Goal: Task Accomplishment & Management: Complete application form

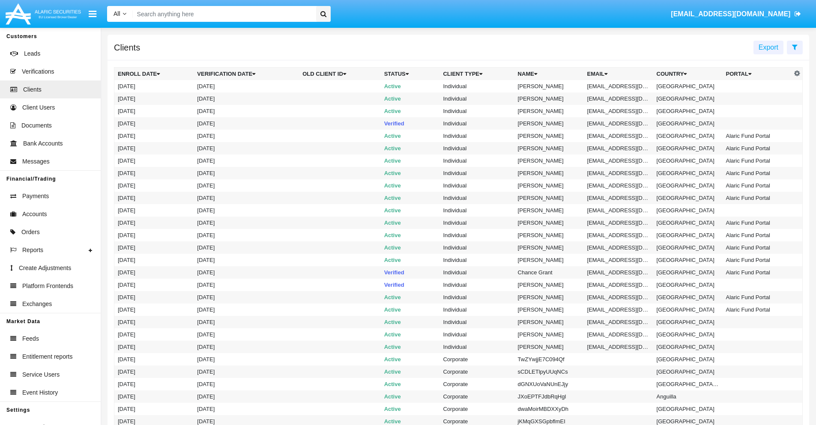
click at [794, 47] on icon at bounding box center [795, 47] width 6 height 7
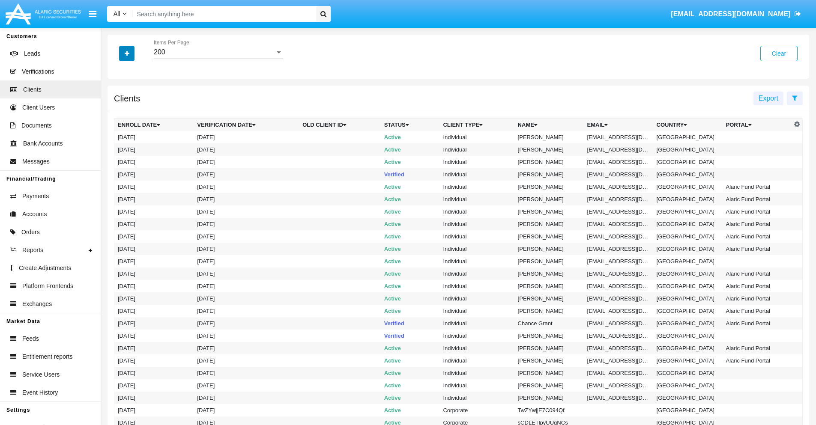
click at [127, 53] on icon "button" at bounding box center [127, 54] width 5 height 6
click at [133, 146] on span "Email" at bounding box center [133, 145] width 17 height 10
click at [118, 149] on input "Email" at bounding box center [117, 149] width 0 height 0
checkbox input "true"
click at [127, 53] on icon "button" at bounding box center [127, 54] width 5 height 6
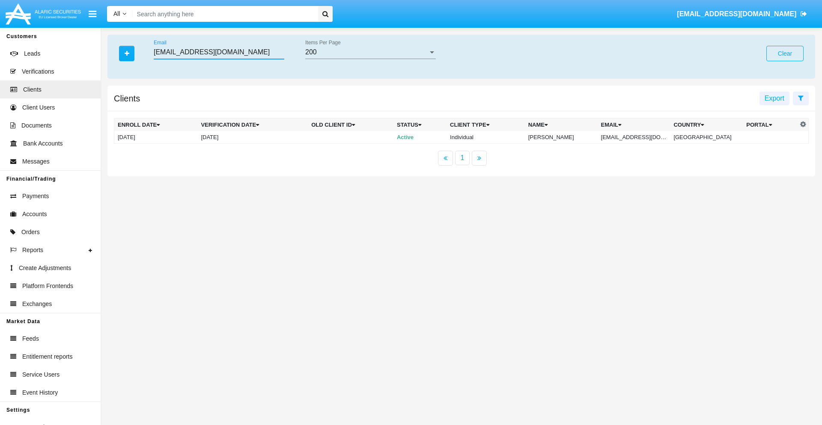
type input "[EMAIL_ADDRESS][DOMAIN_NAME]"
click at [638, 137] on td "[EMAIL_ADDRESS][DOMAIN_NAME]" at bounding box center [634, 137] width 73 height 13
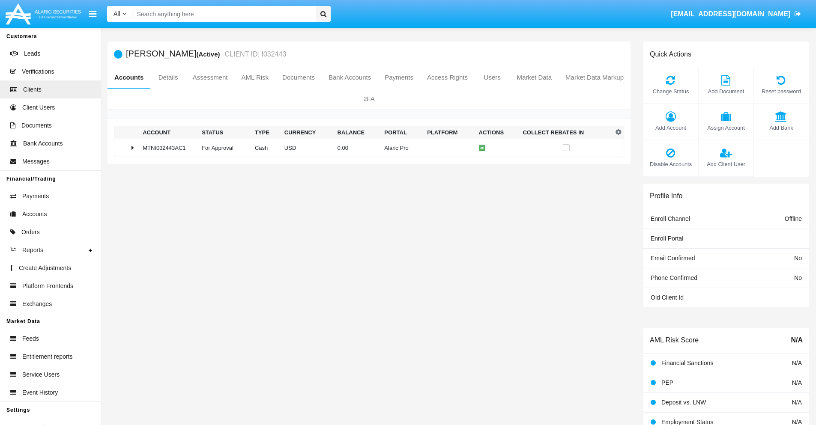
click at [780, 128] on span "Add Bank" at bounding box center [781, 128] width 46 height 8
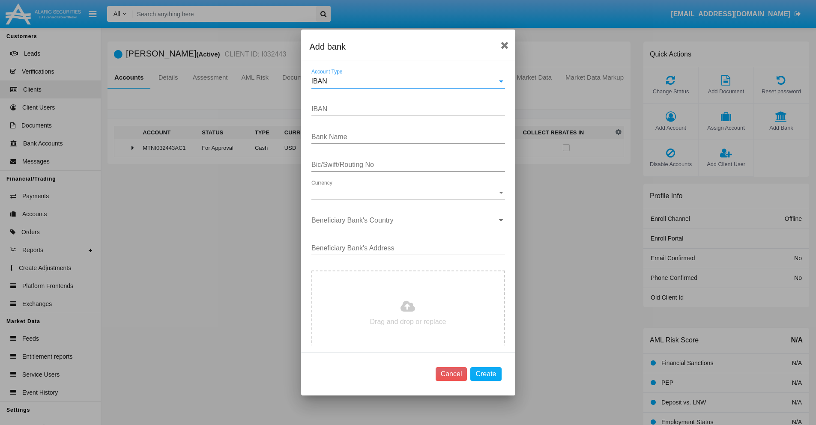
click at [405, 81] on div "IBAN" at bounding box center [404, 81] width 186 height 8
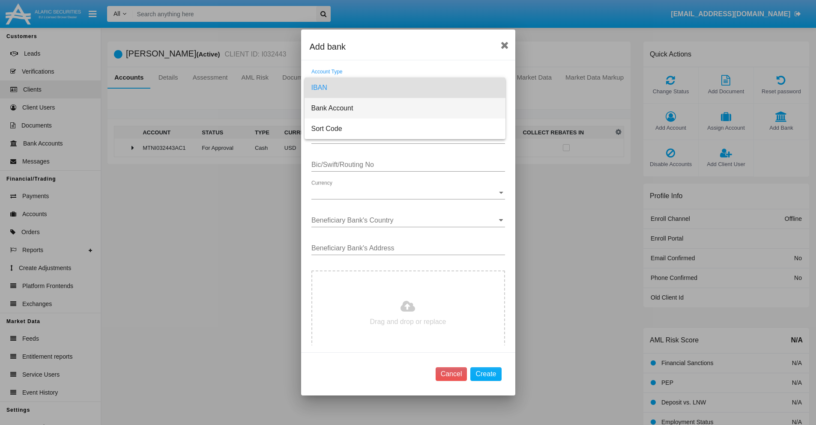
click at [405, 108] on span "Bank Account" at bounding box center [404, 108] width 187 height 21
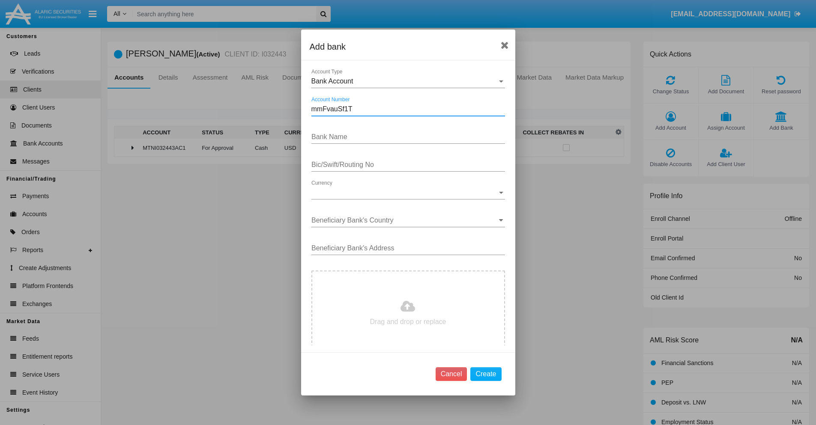
type input "mmFvauSf1T"
type input "KYEvcQANCspOExe"
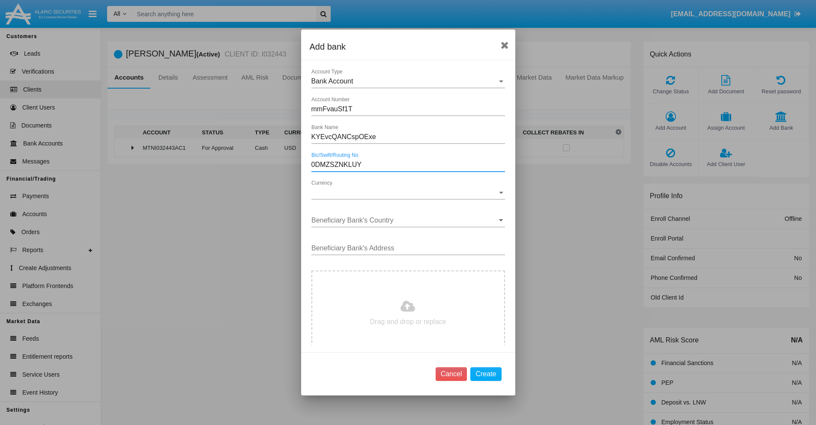
type input "0DMZSZNKLUY"
click at [405, 193] on span "Currency" at bounding box center [404, 193] width 186 height 8
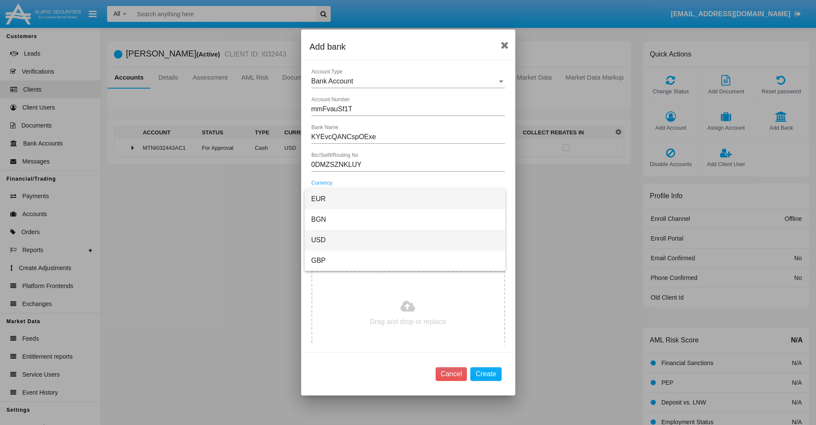
click at [405, 240] on span "USD" at bounding box center [404, 240] width 187 height 21
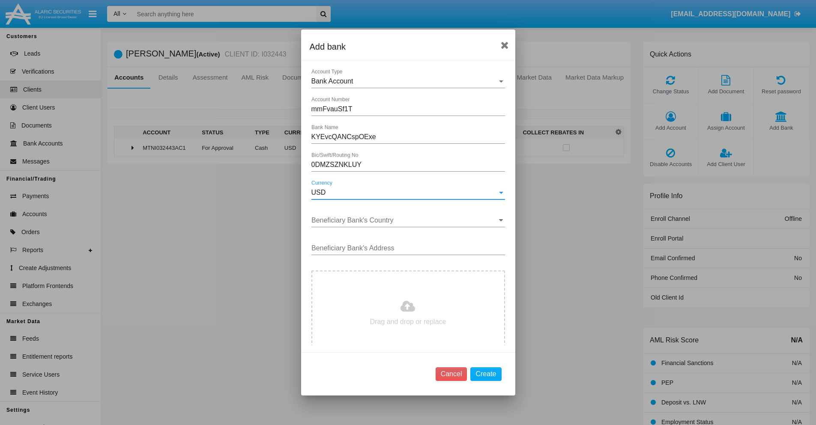
click at [405, 220] on input "Beneficiary Bank's Country" at bounding box center [408, 221] width 194 height 8
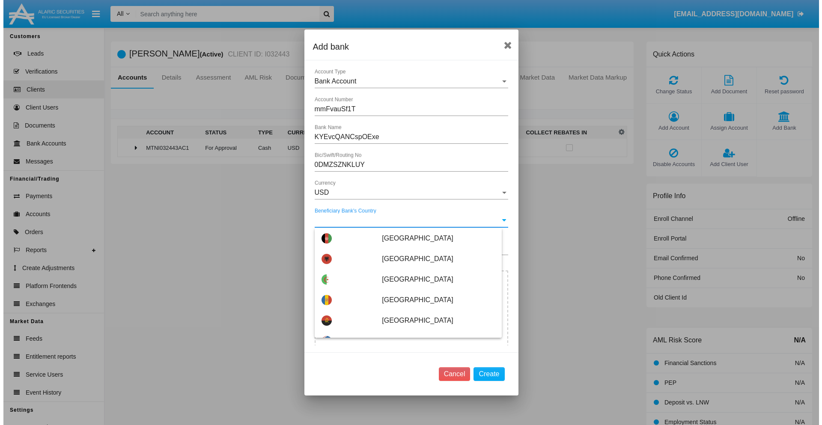
scroll to position [2274, 0]
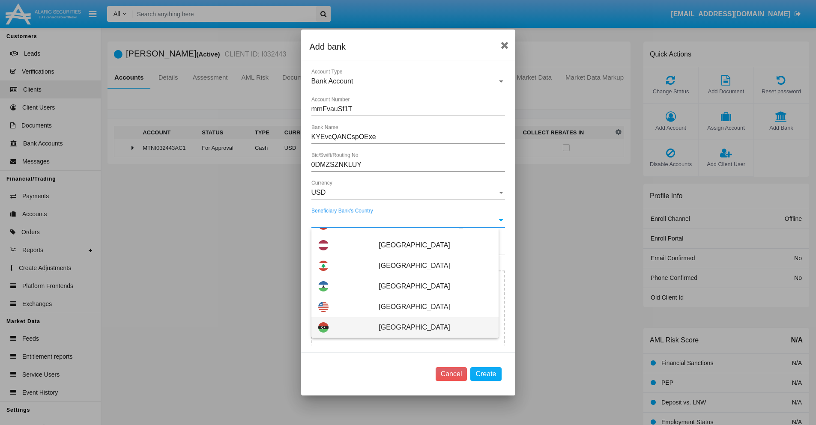
click at [430, 327] on span "[GEOGRAPHIC_DATA]" at bounding box center [434, 327] width 113 height 21
type input "[GEOGRAPHIC_DATA]"
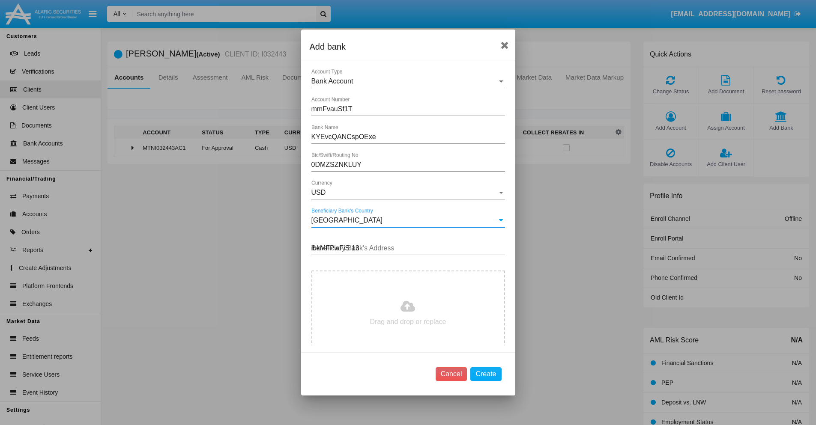
type input "ibkMFPwFiS 138"
type input "C:\fakepath\bank-statement.png"
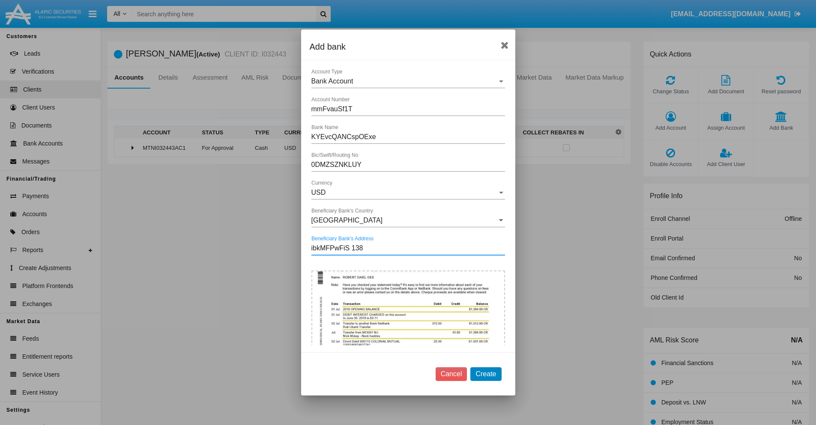
click at [485, 374] on button "Create" at bounding box center [485, 374] width 31 height 14
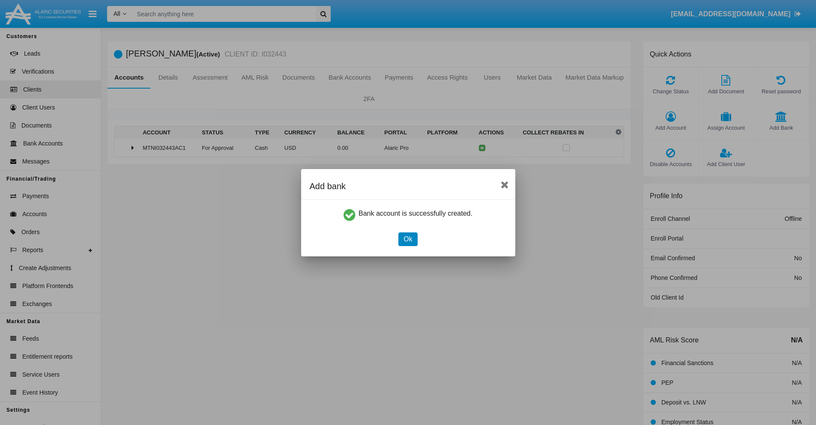
click at [408, 239] on button "Ok" at bounding box center [407, 239] width 19 height 14
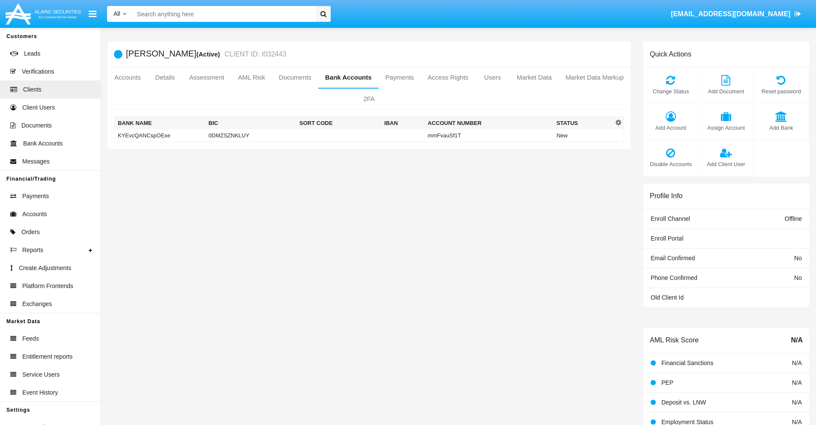
click at [159, 135] on td "KYEvcQANCspOExe" at bounding box center [159, 135] width 91 height 13
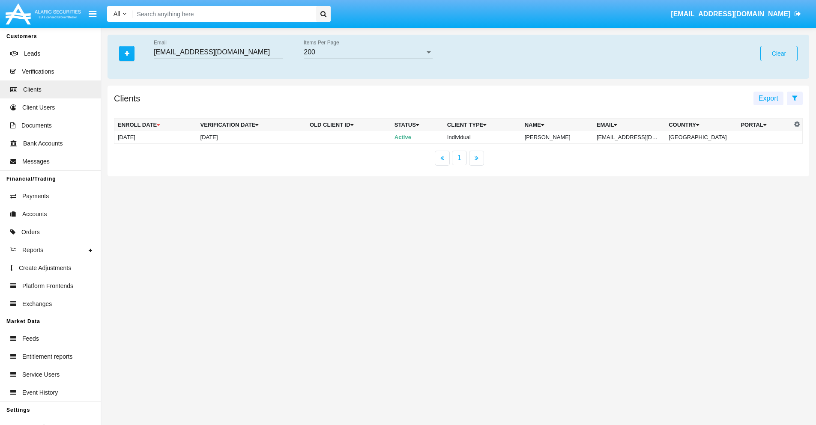
click at [778, 54] on button "Clear" at bounding box center [778, 53] width 37 height 15
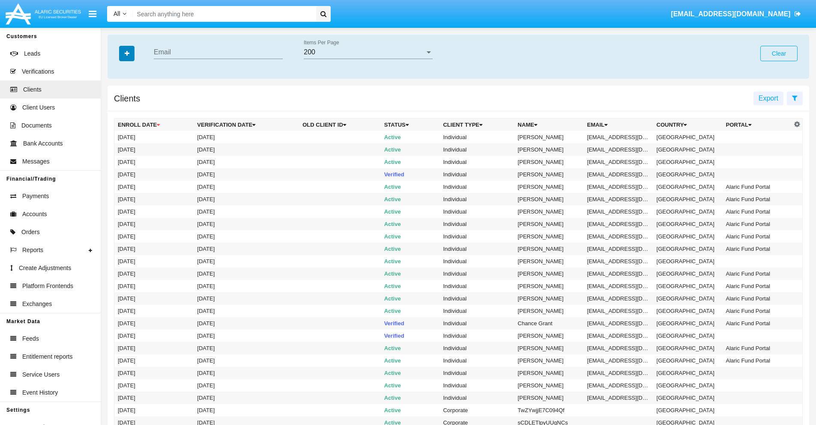
click at [127, 53] on icon "button" at bounding box center [127, 54] width 5 height 6
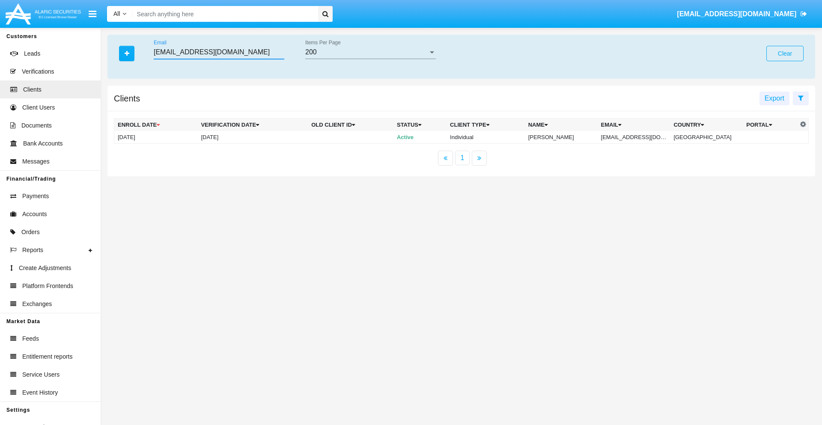
type input "[EMAIL_ADDRESS][DOMAIN_NAME]"
click at [638, 137] on td "[EMAIL_ADDRESS][DOMAIN_NAME]" at bounding box center [634, 137] width 73 height 13
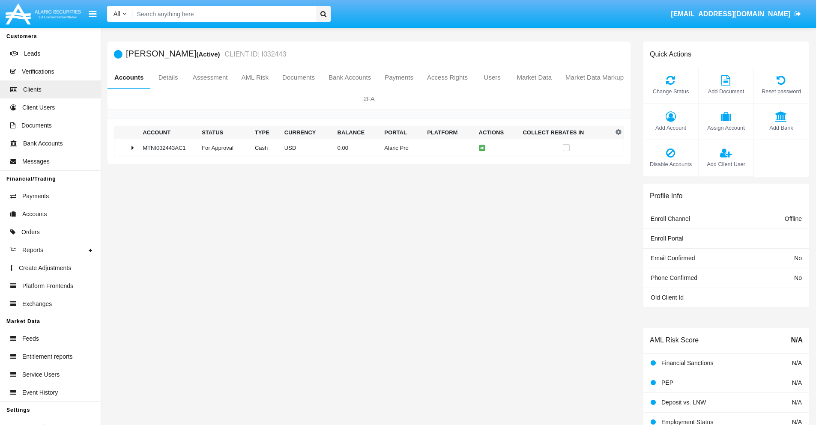
click at [780, 128] on span "Add Bank" at bounding box center [781, 128] width 46 height 8
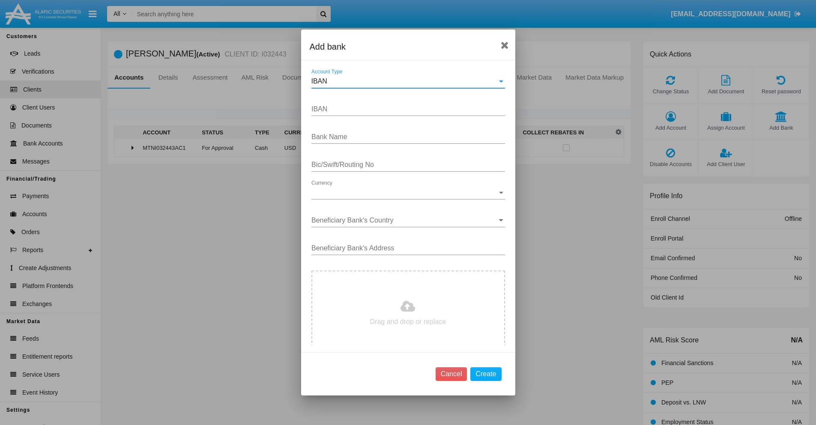
click at [405, 81] on div "IBAN" at bounding box center [404, 81] width 186 height 8
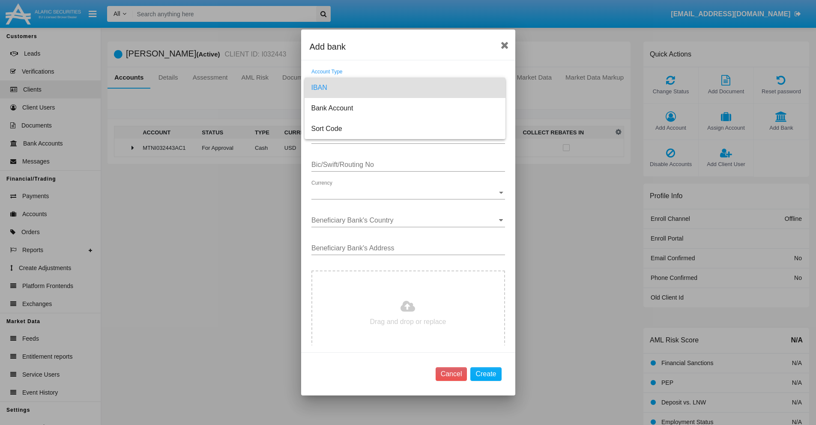
click at [405, 88] on span "IBAN" at bounding box center [404, 87] width 187 height 21
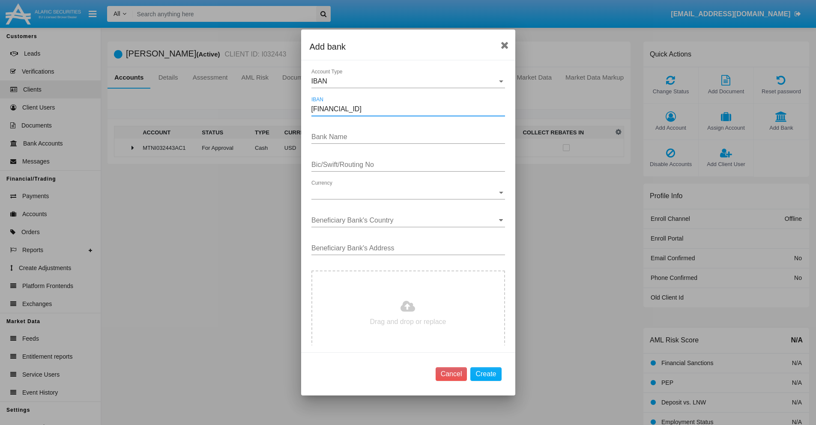
type input "DE31500105175143186793"
type input "LmaCAGJakNjMufL"
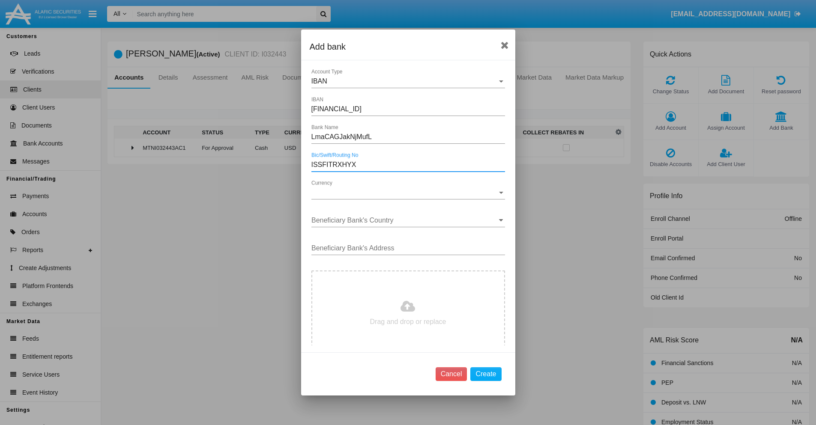
type input "ISSFITRXHYX"
click at [405, 193] on span "Currency" at bounding box center [404, 193] width 186 height 8
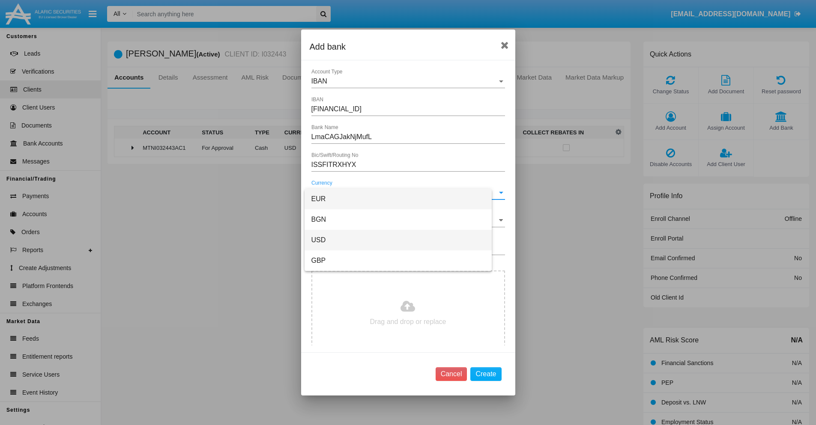
click at [405, 240] on span "USD" at bounding box center [397, 240] width 173 height 21
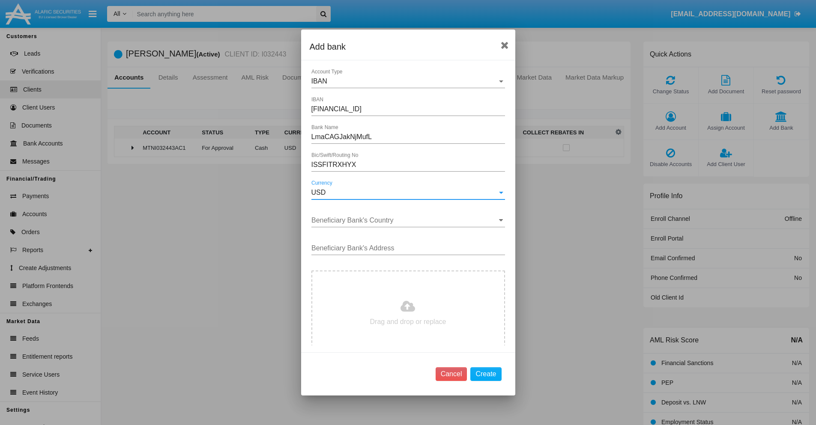
click at [405, 220] on input "Beneficiary Bank's Country" at bounding box center [408, 221] width 194 height 8
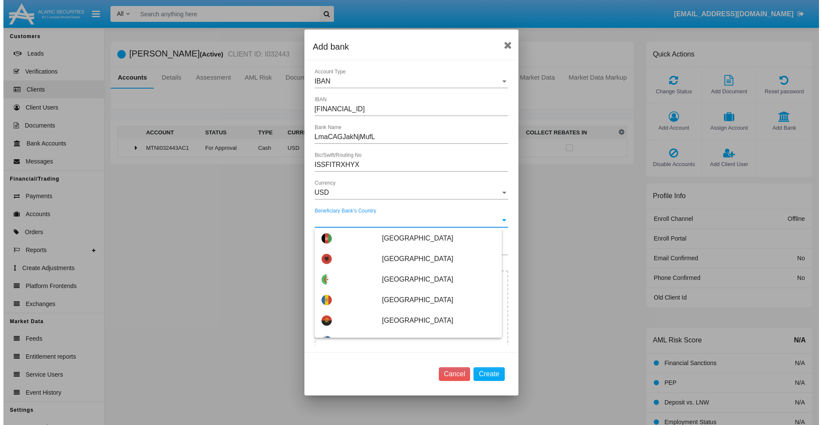
scroll to position [1432, 0]
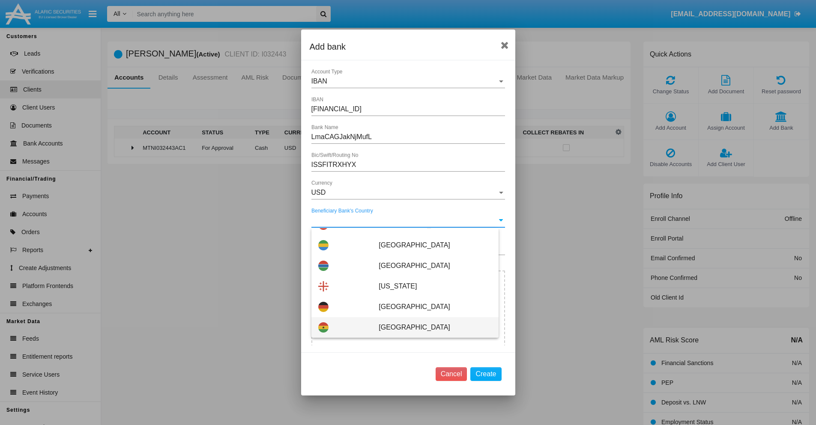
click at [430, 327] on span "[GEOGRAPHIC_DATA]" at bounding box center [434, 327] width 113 height 21
type input "[GEOGRAPHIC_DATA]"
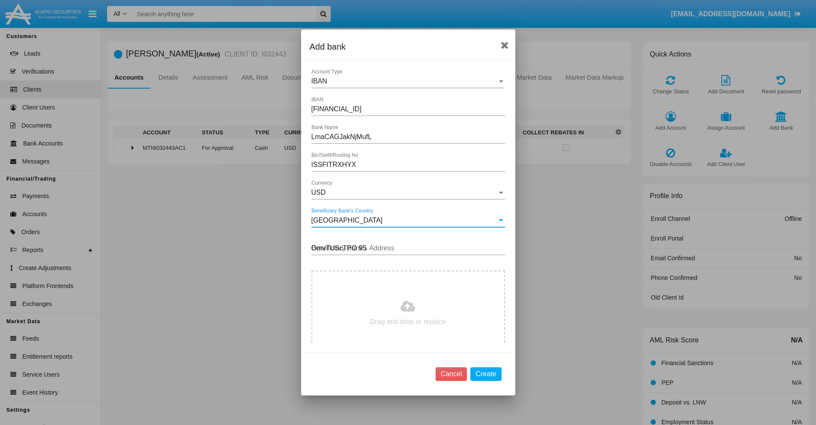
type input "OmvTUScTPO 957"
type input "C:\fakepath\bank-statement.png"
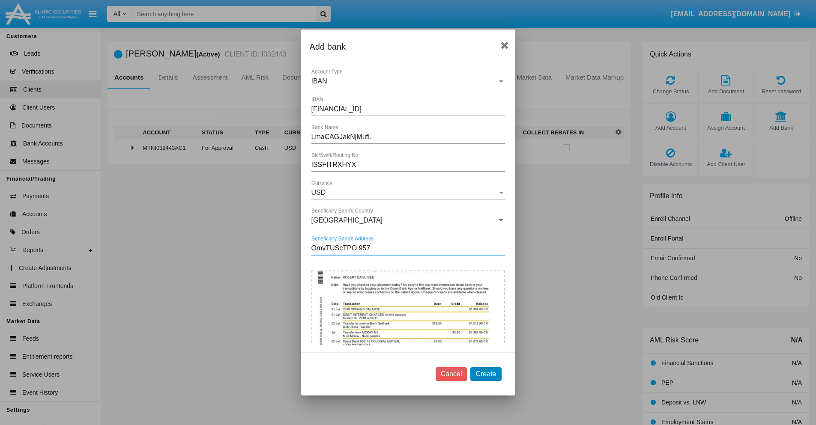
click at [485, 374] on button "Create" at bounding box center [485, 374] width 31 height 14
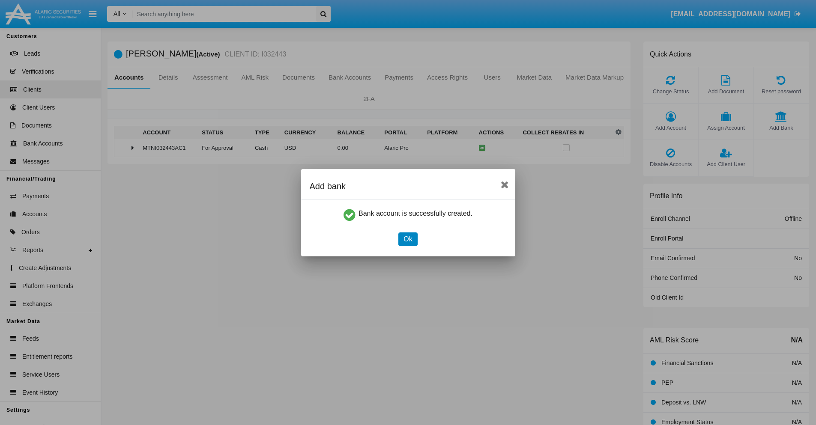
click at [408, 239] on button "Ok" at bounding box center [407, 239] width 19 height 14
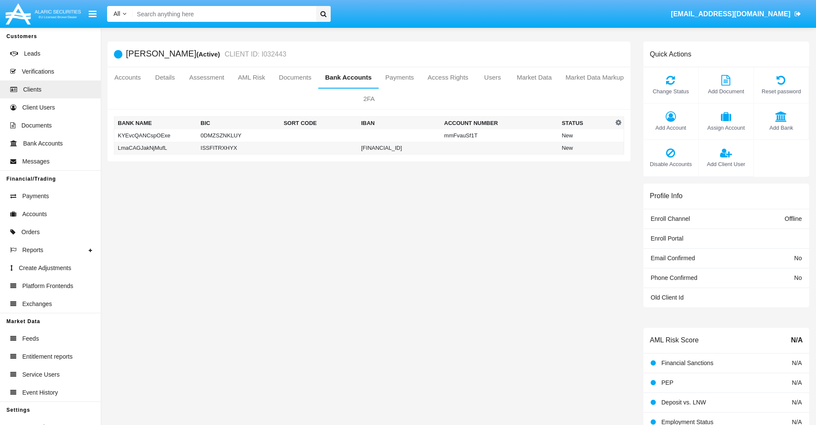
click at [155, 148] on td "LmaCAGJakNjMufL" at bounding box center [155, 148] width 83 height 13
